Goal: Task Accomplishment & Management: Manage account settings

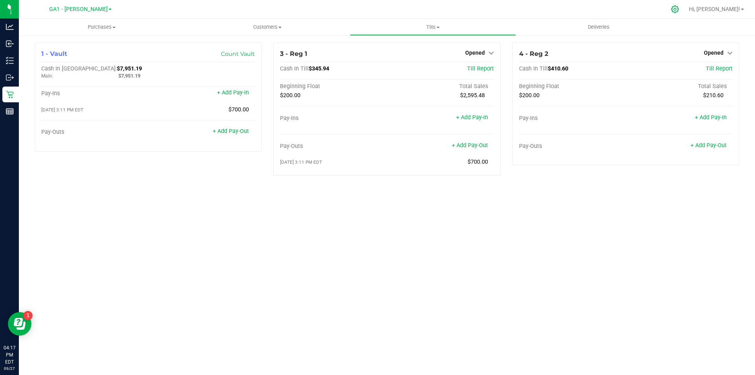
click at [685, 3] on div at bounding box center [676, 9] width 20 height 17
click at [679, 12] on icon at bounding box center [675, 9] width 8 height 8
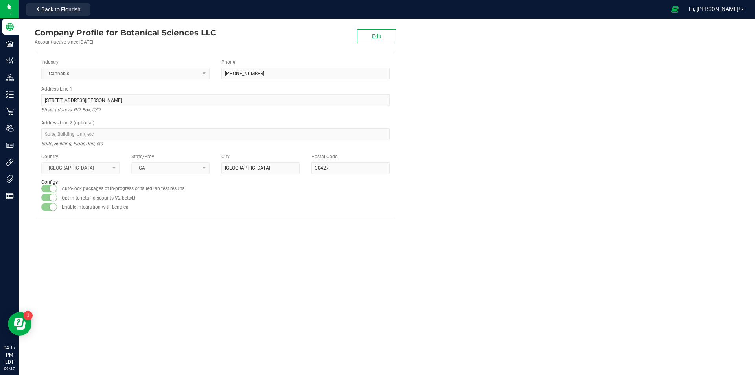
drag, startPoint x: 480, startPoint y: 114, endPoint x: 477, endPoint y: 122, distance: 8.1
click at [479, 122] on company "Company Profile for Botanical Sciences LLC Account active since [DATE] Edit Ind…" at bounding box center [387, 123] width 737 height 208
click at [426, 116] on company "Company Profile for Botanical Sciences LLC Account active since [DATE] Edit Ind…" at bounding box center [387, 123] width 737 height 208
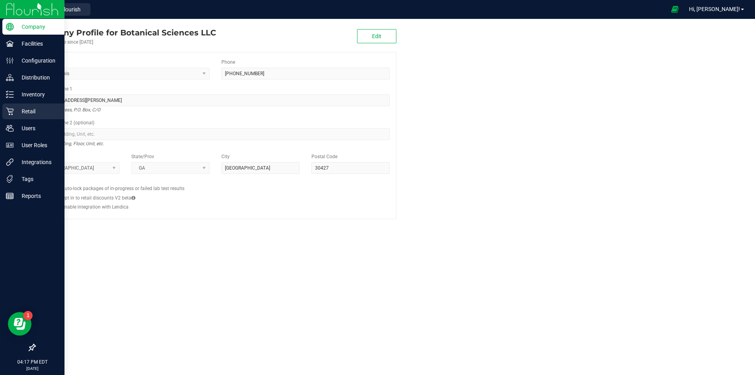
click at [42, 111] on p "Retail" at bounding box center [37, 111] width 47 height 9
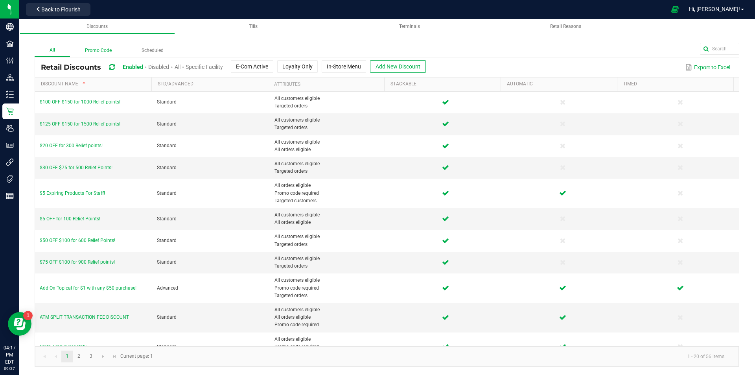
click at [108, 51] on label "Promo Code" at bounding box center [98, 50] width 57 height 12
click at [0, 0] on input "Promo Code" at bounding box center [0, 0] width 0 height 0
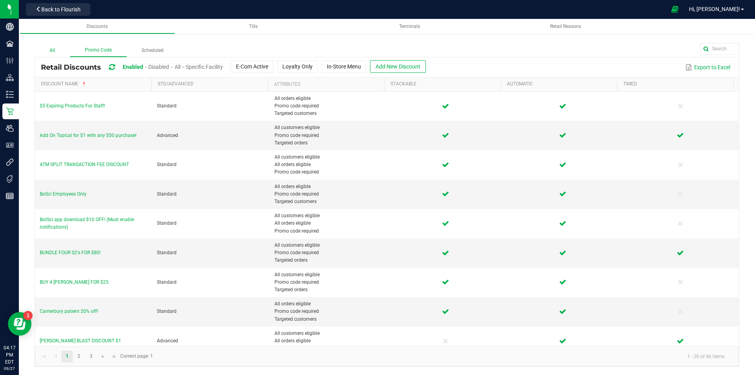
click at [61, 50] on label "All" at bounding box center [52, 50] width 35 height 12
click at [0, 0] on input "All" at bounding box center [0, 0] width 0 height 0
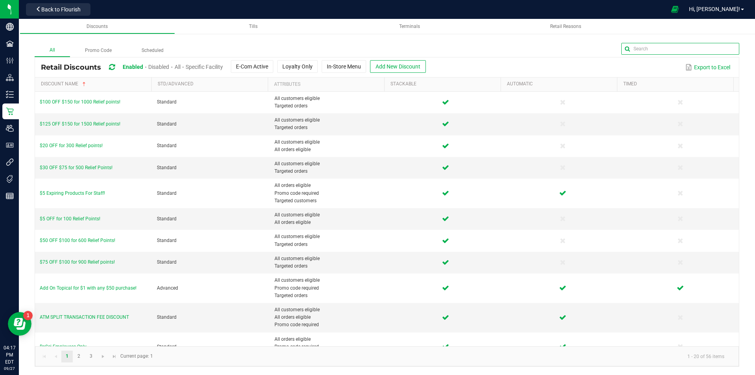
click at [718, 46] on input "text" at bounding box center [681, 49] width 118 height 12
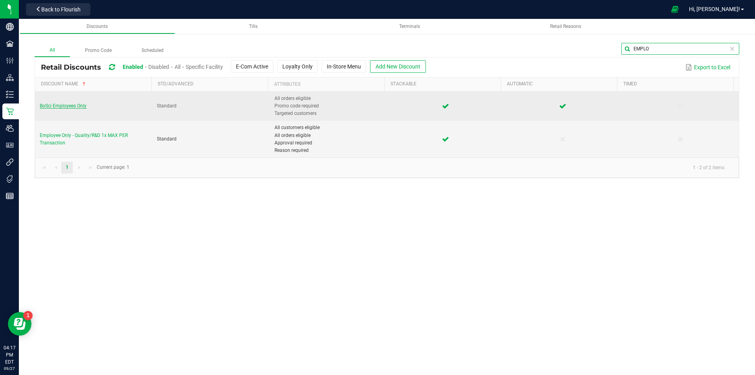
type input "EMPLO"
click at [52, 108] on span "BoSci Employees Only" at bounding box center [63, 106] width 47 height 6
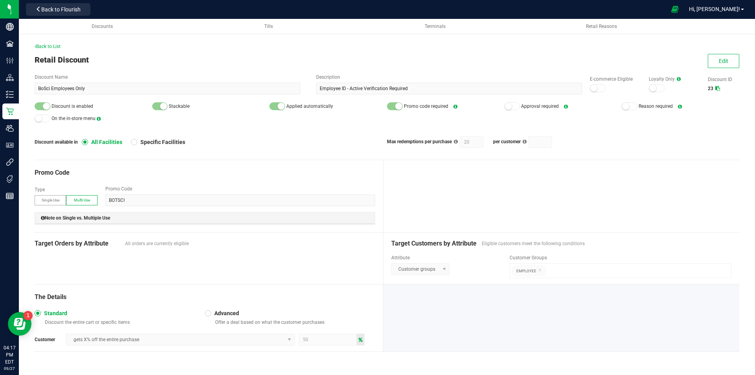
click at [466, 303] on div at bounding box center [562, 317] width 356 height 67
click at [721, 60] on span "Edit" at bounding box center [723, 61] width 9 height 6
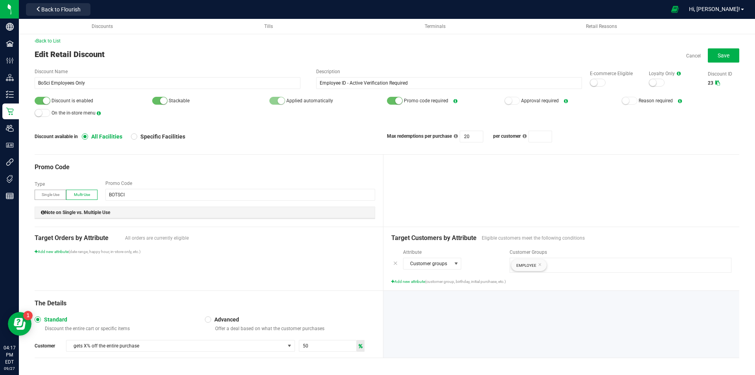
scroll to position [8, 0]
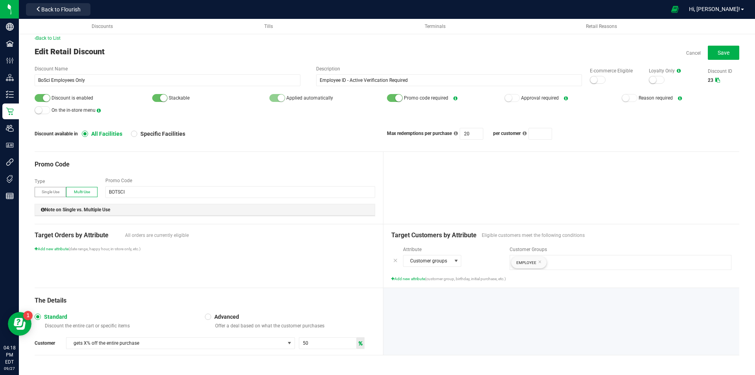
click at [207, 316] on div at bounding box center [208, 316] width 3 height 3
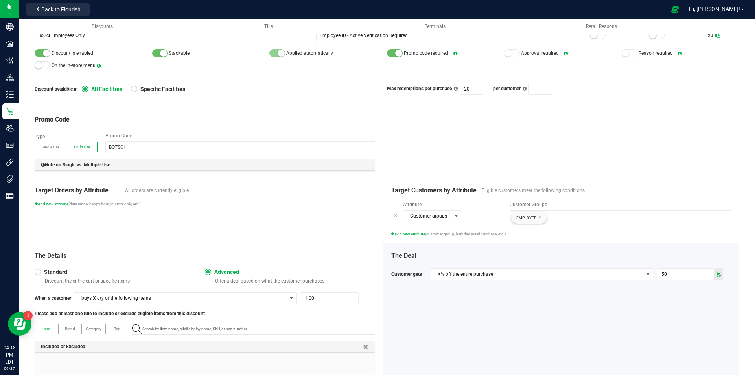
scroll to position [106, 0]
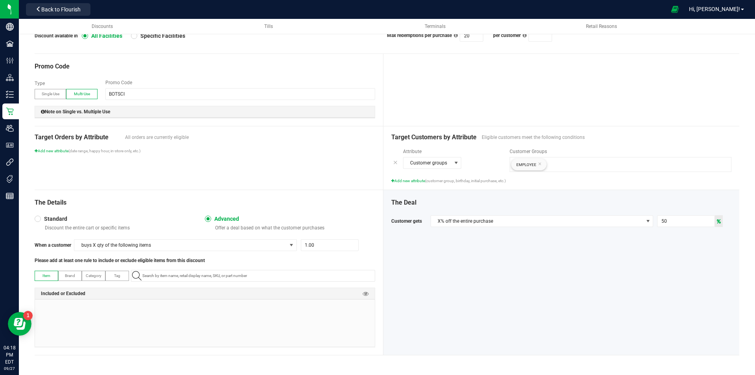
click at [41, 217] on span "Standard" at bounding box center [54, 218] width 26 height 7
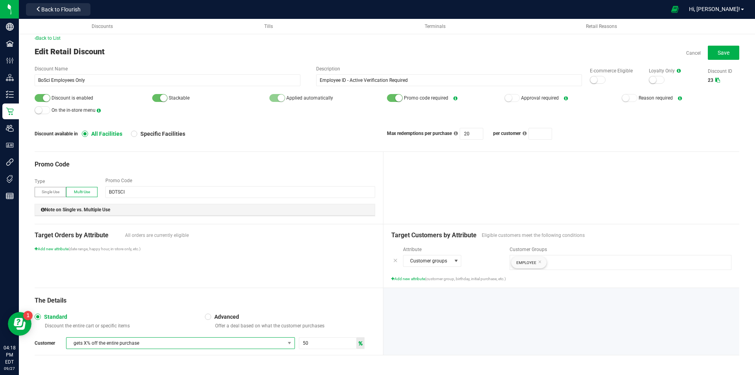
click at [116, 341] on span "gets X% off the entire purchase" at bounding box center [175, 343] width 218 height 11
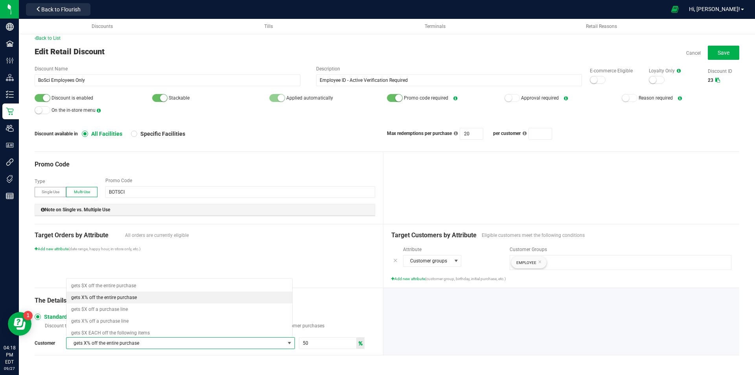
scroll to position [12, 225]
click at [127, 295] on span "gets X% off the entire purchase" at bounding box center [104, 298] width 66 height 8
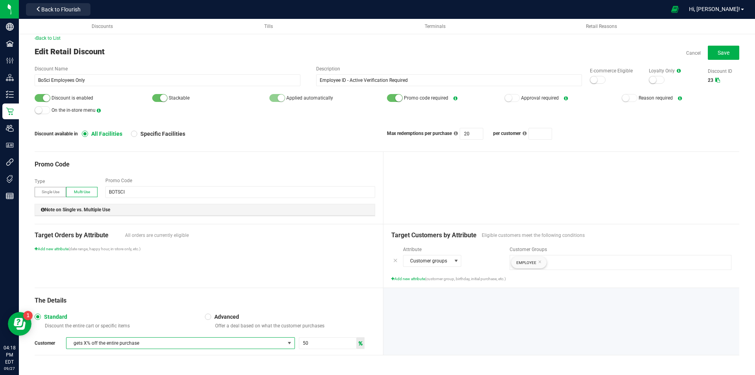
click at [253, 259] on div "Target Orders by Attribute All orders are currently eligible Add new attribute …" at bounding box center [209, 255] width 349 height 63
click at [253, 262] on div "Target Orders by Attribute All orders are currently eligible Add new attribute …" at bounding box center [209, 255] width 349 height 63
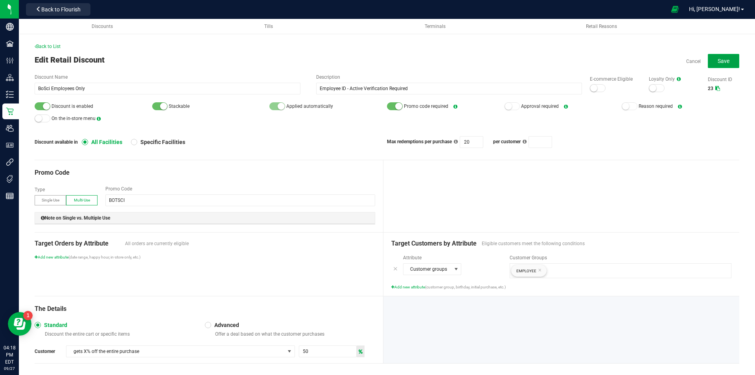
click at [719, 62] on span "Save" at bounding box center [724, 61] width 12 height 6
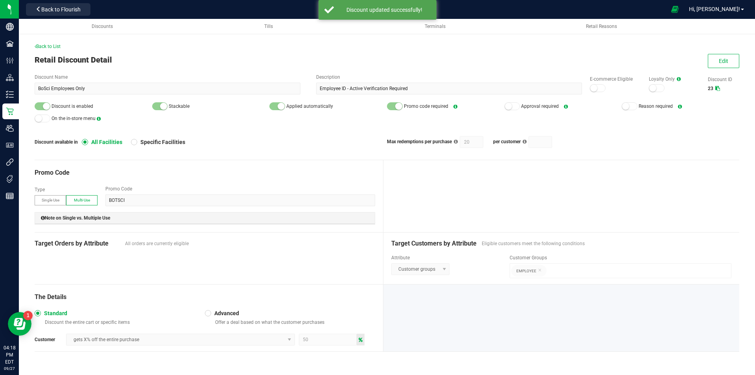
click at [670, 156] on div "Back to List Retail Discount Detail Edit Discount Name BoSci Employees Only Des…" at bounding box center [387, 203] width 705 height 321
click at [255, 151] on div "Back to List Retail Discount Detail Edit Discount Name BoSci Employees Only Des…" at bounding box center [387, 203] width 705 height 321
click at [338, 56] on div "Retail Discount Detail Edit" at bounding box center [387, 60] width 705 height 12
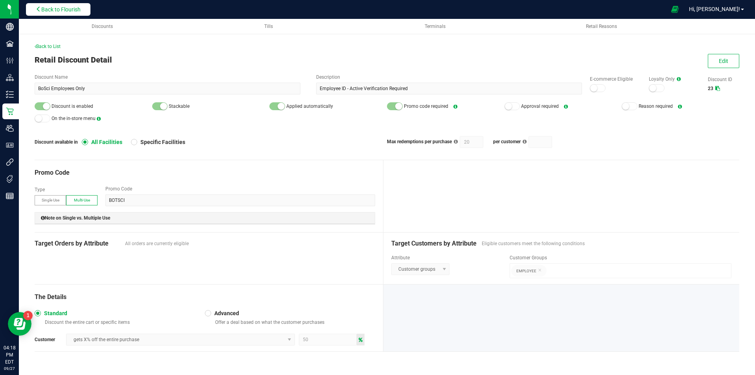
click at [54, 6] on span "Back to Flourish" at bounding box center [60, 9] width 39 height 6
